Goal: Task Accomplishment & Management: Manage account settings

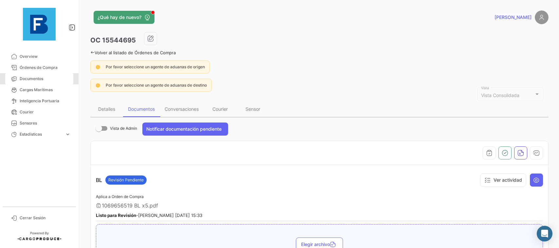
click at [48, 75] on link "Documentos" at bounding box center [39, 78] width 68 height 11
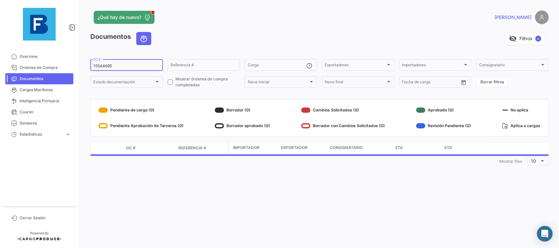
drag, startPoint x: 131, startPoint y: 68, endPoint x: 57, endPoint y: 34, distance: 81.6
click at [93, 64] on input "15544695" at bounding box center [126, 66] width 67 height 5
paste input "36719632"
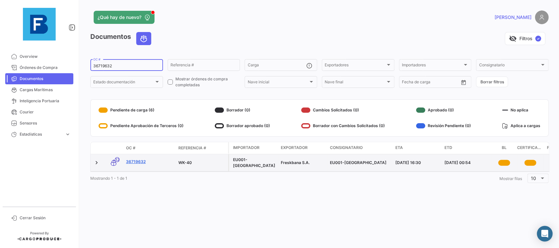
type input "36719632"
click at [142, 162] on link "36719632" at bounding box center [149, 162] width 47 height 6
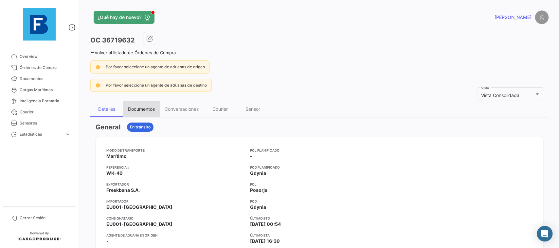
click at [147, 111] on div "Documentos" at bounding box center [141, 109] width 27 height 6
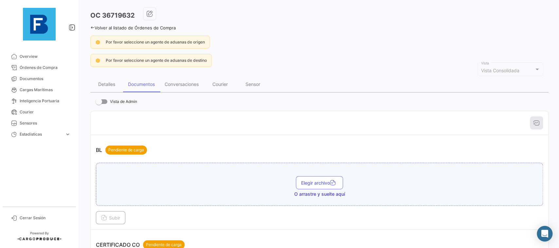
scroll to position [37, 0]
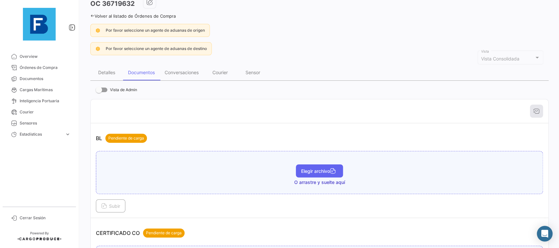
click at [319, 172] on span "Elegir archivo" at bounding box center [319, 171] width 37 height 6
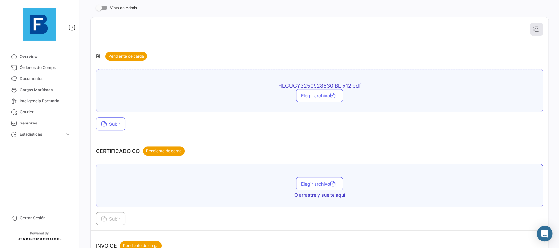
scroll to position [147, 0]
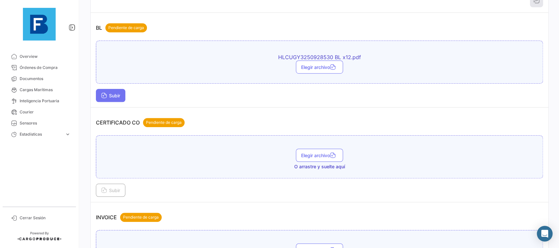
click at [123, 93] on button "Subir" at bounding box center [110, 95] width 29 height 13
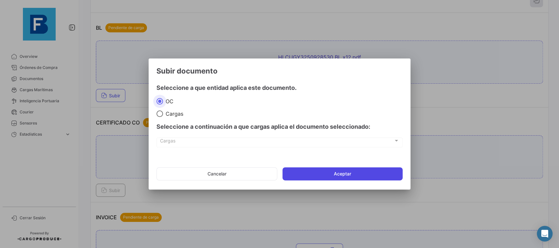
click at [301, 175] on button "Aceptar" at bounding box center [342, 174] width 120 height 13
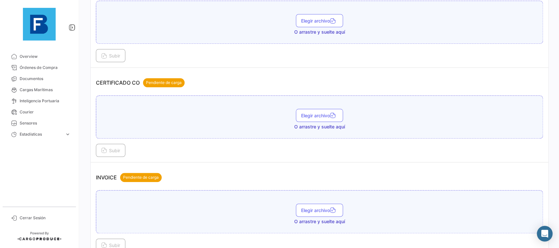
scroll to position [221, 0]
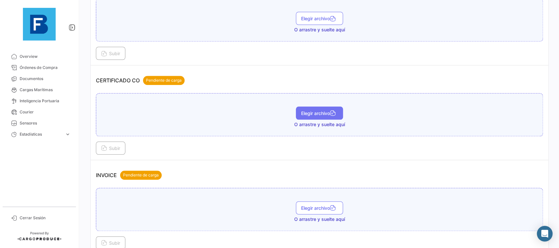
click at [327, 110] on button "Elegir archivo" at bounding box center [319, 113] width 47 height 13
click at [118, 147] on span "Subir" at bounding box center [110, 149] width 19 height 6
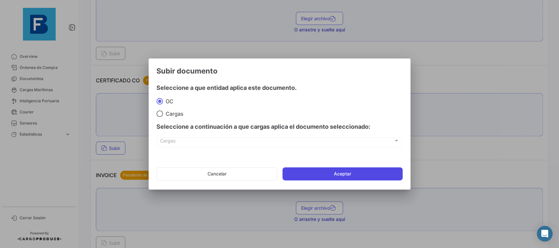
click at [308, 176] on button "Aceptar" at bounding box center [342, 174] width 120 height 13
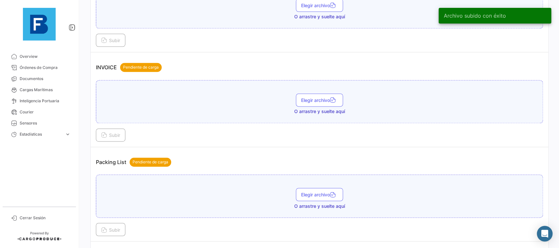
scroll to position [405, 0]
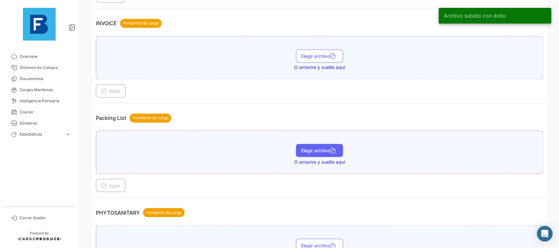
click at [304, 150] on span "Elegir archivo" at bounding box center [319, 151] width 37 height 6
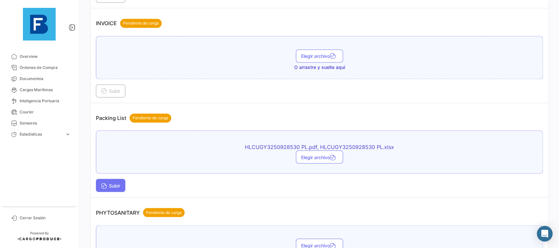
click at [119, 186] on span "Subir" at bounding box center [110, 186] width 19 height 6
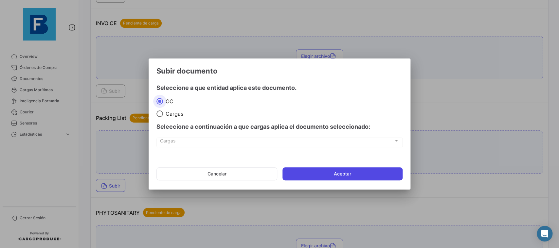
click at [330, 174] on button "Aceptar" at bounding box center [342, 174] width 120 height 13
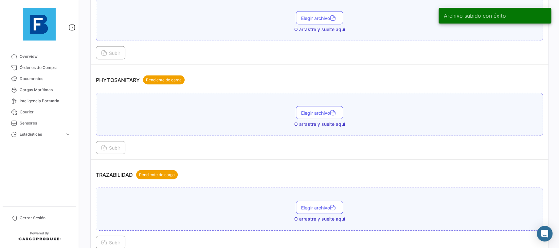
scroll to position [589, 0]
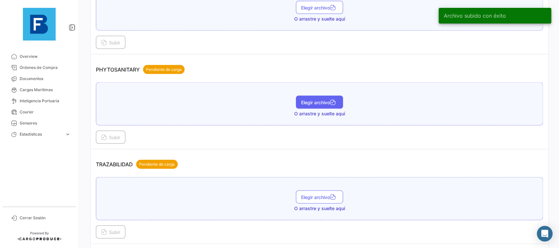
click at [317, 101] on span "Elegir archivo" at bounding box center [319, 103] width 37 height 6
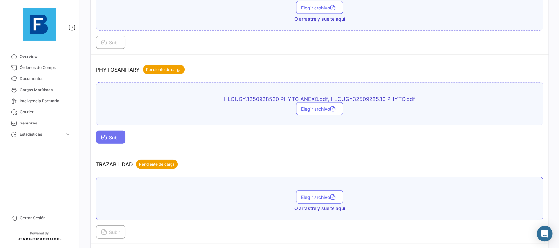
click at [120, 135] on span "Subir" at bounding box center [110, 138] width 19 height 6
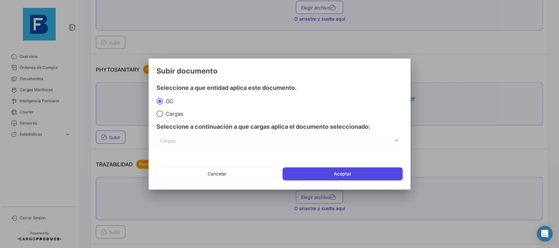
click at [352, 175] on button "Aceptar" at bounding box center [342, 174] width 120 height 13
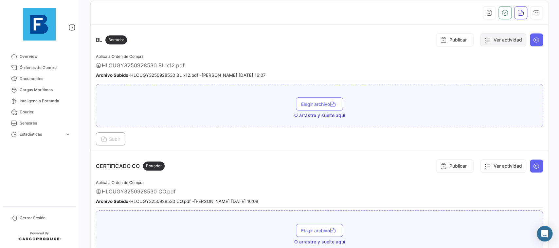
scroll to position [108, 0]
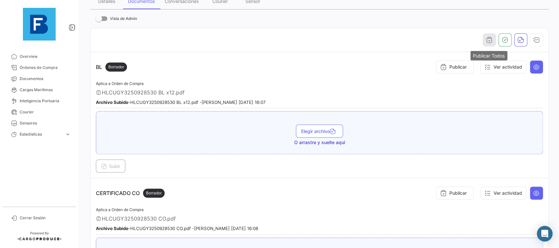
click at [493, 41] on button "button" at bounding box center [489, 39] width 13 height 13
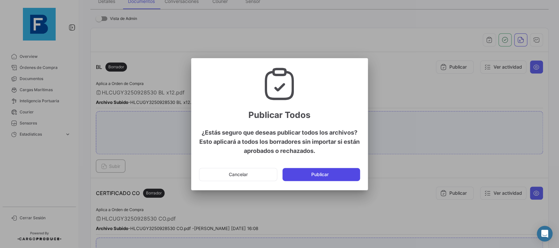
click at [344, 179] on button "Publicar" at bounding box center [321, 174] width 78 height 13
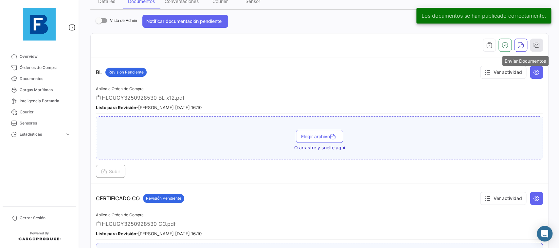
click at [536, 47] on icon "button" at bounding box center [536, 45] width 7 height 7
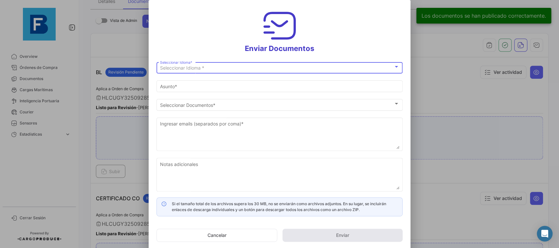
click at [308, 63] on div "Seleccionar Idioma * Seleccionar Idioma *" at bounding box center [279, 67] width 239 height 13
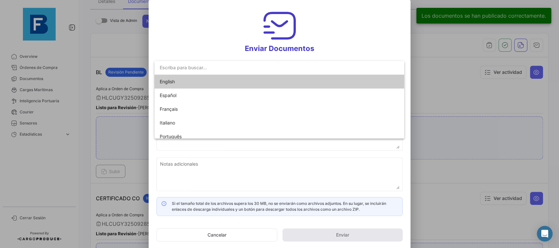
click at [200, 80] on span "English" at bounding box center [206, 82] width 92 height 14
type input "[PERSON_NAME] has shared the documents of PO # 36719632 with you"
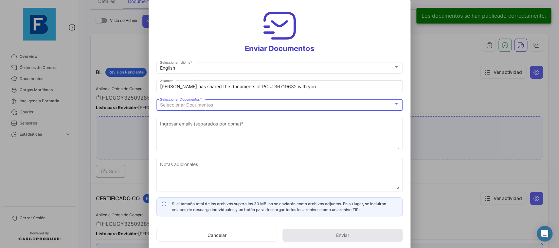
click at [226, 108] on div "Seleccionar Documentos" at bounding box center [276, 105] width 233 height 6
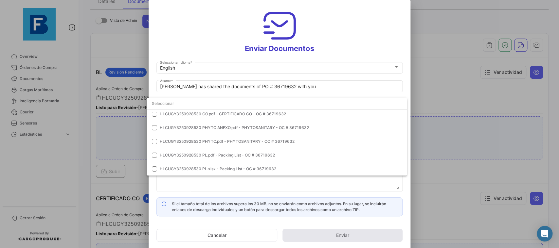
scroll to position [0, 0]
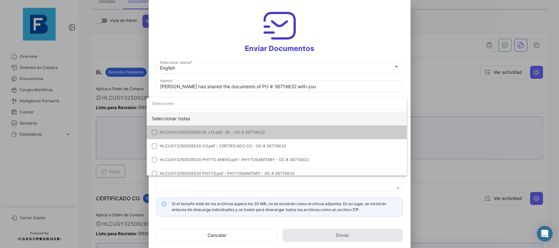
click at [319, 120] on div "Seleccionar todas" at bounding box center [277, 119] width 260 height 14
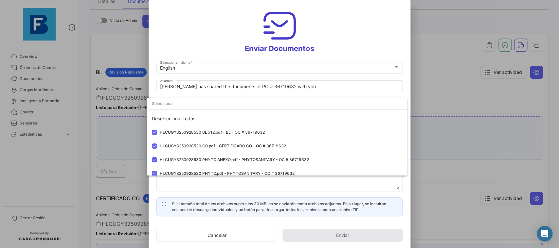
click at [409, 92] on div at bounding box center [279, 124] width 559 height 248
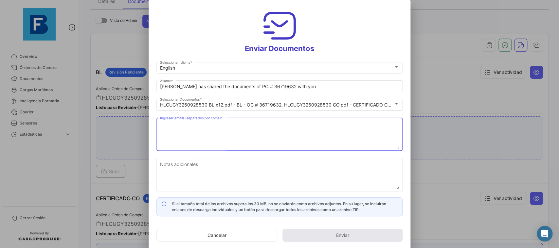
click at [268, 134] on textarea "Ingresar emails (separados por coma) *" at bounding box center [279, 134] width 239 height 29
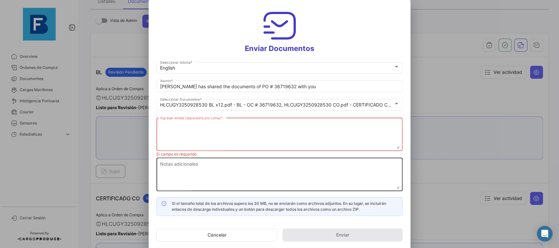
paste textarea "[PERSON_NAME][EMAIL_ADDRESS][DOMAIN_NAME],[DOMAIN_NAME][EMAIL_ADDRESS][DOMAIN_N…"
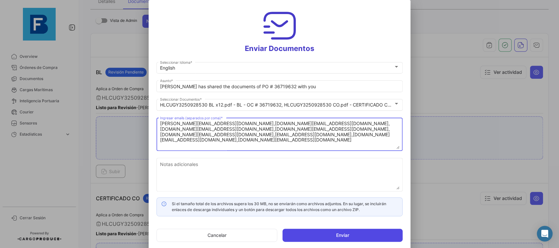
type textarea "[PERSON_NAME][EMAIL_ADDRESS][DOMAIN_NAME],[DOMAIN_NAME][EMAIL_ADDRESS][DOMAIN_N…"
click at [319, 232] on button "Enviar" at bounding box center [342, 235] width 120 height 13
